Goal: Navigation & Orientation: Understand site structure

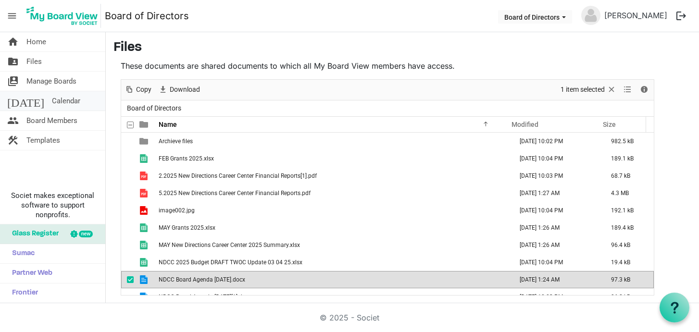
click at [52, 95] on span "Calendar" at bounding box center [66, 100] width 28 height 19
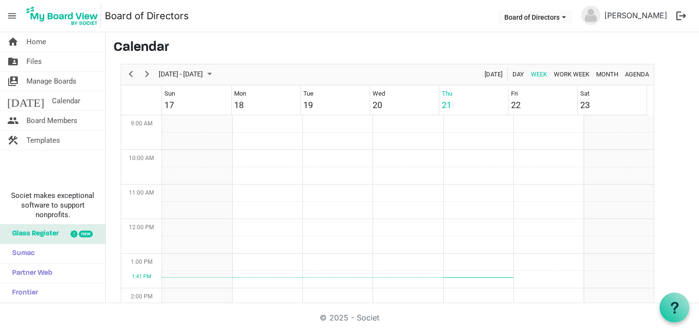
scroll to position [378, 0]
click at [146, 75] on span "Next" at bounding box center [147, 74] width 12 height 12
drag, startPoint x: 645, startPoint y: 230, endPoint x: 640, endPoint y: 254, distance: 24.5
click at [640, 254] on tbody "Week of August 28, 2025" at bounding box center [408, 152] width 492 height 831
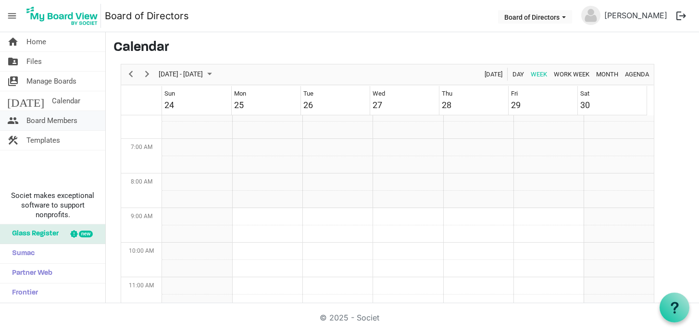
click at [49, 118] on span "Board Members" at bounding box center [51, 120] width 51 height 19
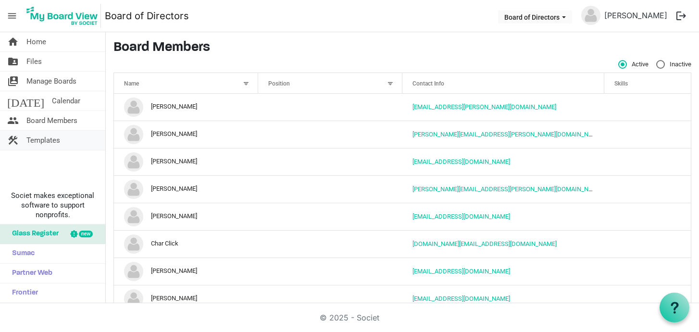
click at [47, 146] on span "Templates" at bounding box center [43, 140] width 34 height 19
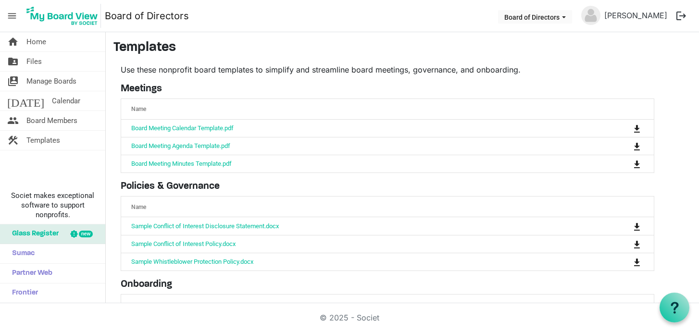
click at [398, 31] on nav "menu Board of Directors Board of Directors [PERSON_NAME] logout" at bounding box center [349, 16] width 699 height 32
click at [500, 62] on main "Templates Use these nonprofit board templates to simplify and streamline board …" at bounding box center [402, 226] width 593 height 388
click at [34, 64] on span "Files" at bounding box center [33, 61] width 15 height 19
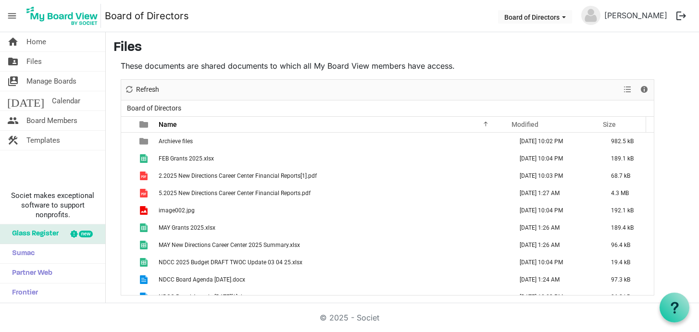
click at [519, 94] on div "New folder Upload Cut Copy Paste Delete Download Rename Sort by Refresh Selecti…" at bounding box center [387, 90] width 533 height 21
